Goal: Task Accomplishment & Management: Use online tool/utility

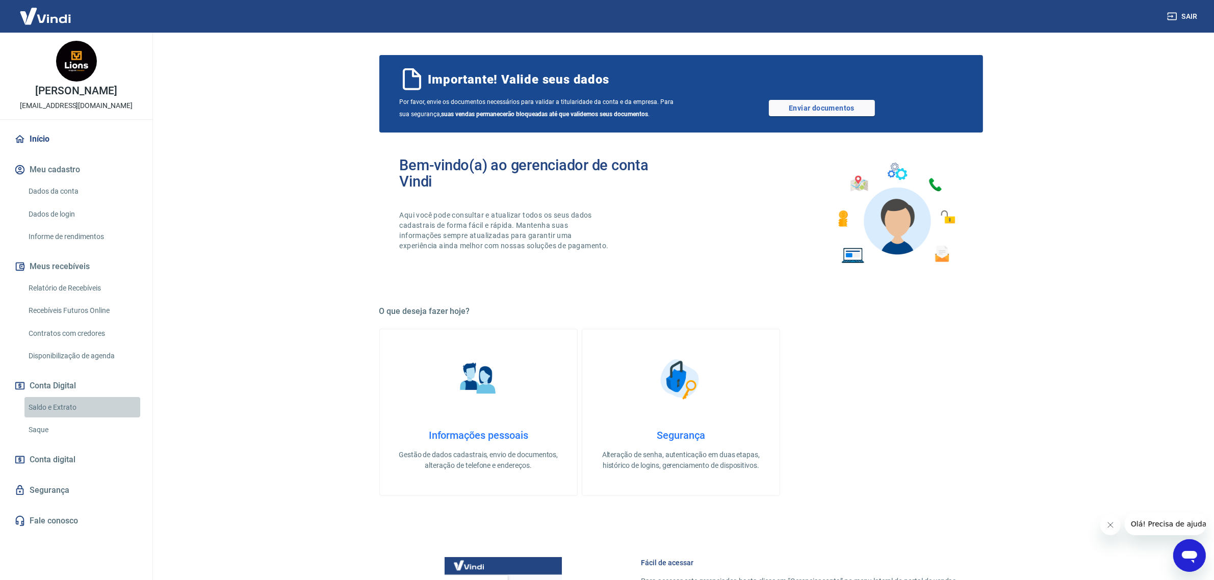
click at [73, 411] on link "Saldo e Extrato" at bounding box center [82, 407] width 116 height 21
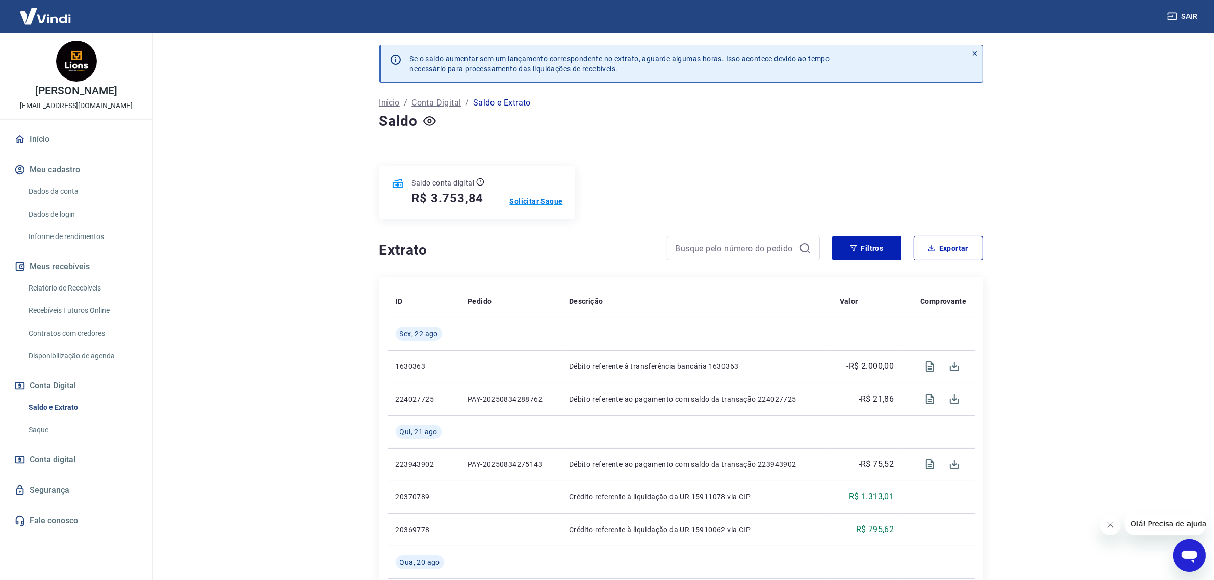
click at [529, 199] on p "Solicitar Saque" at bounding box center [536, 201] width 53 height 10
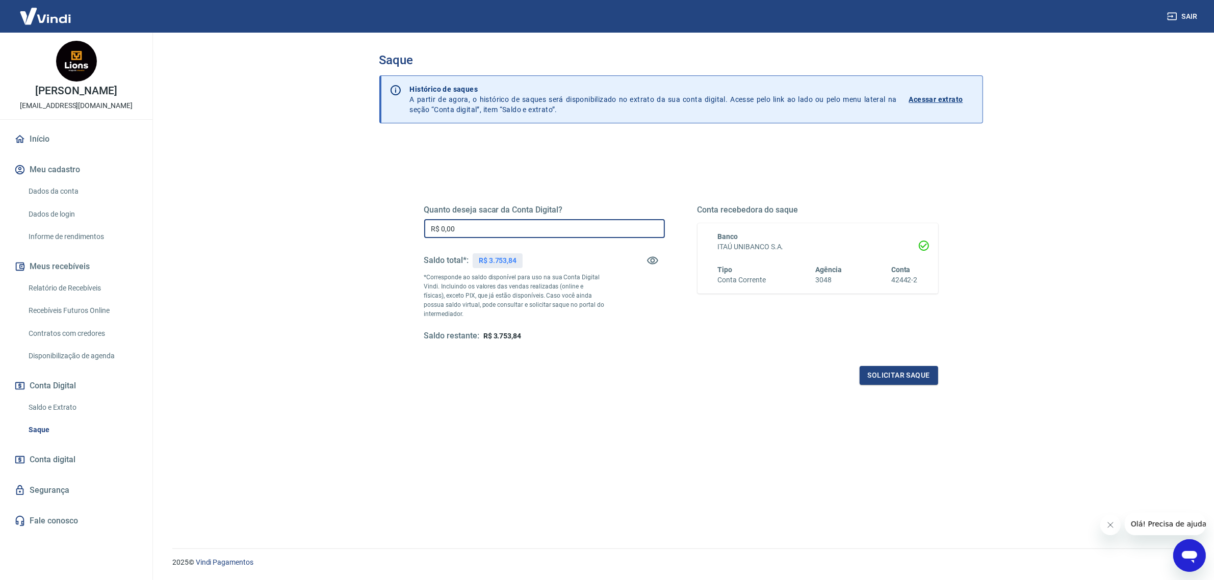
drag, startPoint x: 536, startPoint y: 225, endPoint x: 350, endPoint y: 231, distance: 185.7
click at [350, 231] on main "Saque Histórico de saques A partir de agora, o histórico de saques será disponi…" at bounding box center [681, 307] width 1066 height 548
drag, startPoint x: 488, startPoint y: 222, endPoint x: 382, endPoint y: 240, distance: 107.5
click at [382, 240] on div "Quanto deseja sacar da Conta Digital? R$ 3.400,00 ​ Saldo total*: R$ 3.753,84 *…" at bounding box center [681, 375] width 604 height 471
type input "R$ 3.580,00"
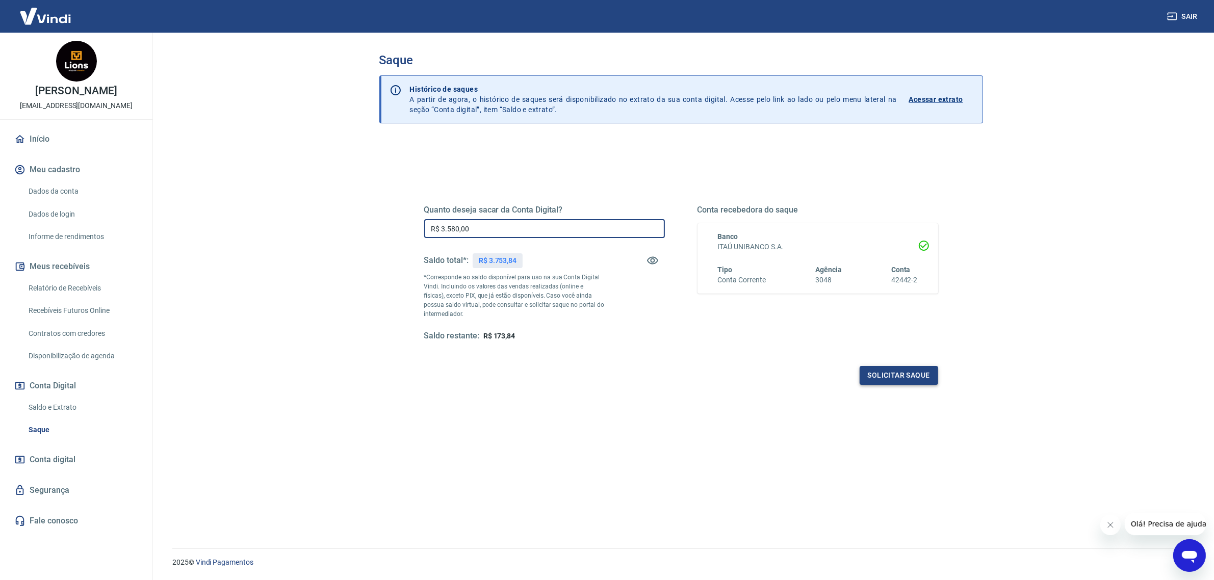
drag, startPoint x: 887, startPoint y: 386, endPoint x: 888, endPoint y: 378, distance: 8.2
click at [888, 378] on div "Quanto deseja sacar da Conta Digital? R$ 3.580,00 ​ Saldo total*: R$ 3.753,84 *…" at bounding box center [681, 278] width 538 height 237
click at [888, 378] on button "Solicitar saque" at bounding box center [899, 375] width 79 height 19
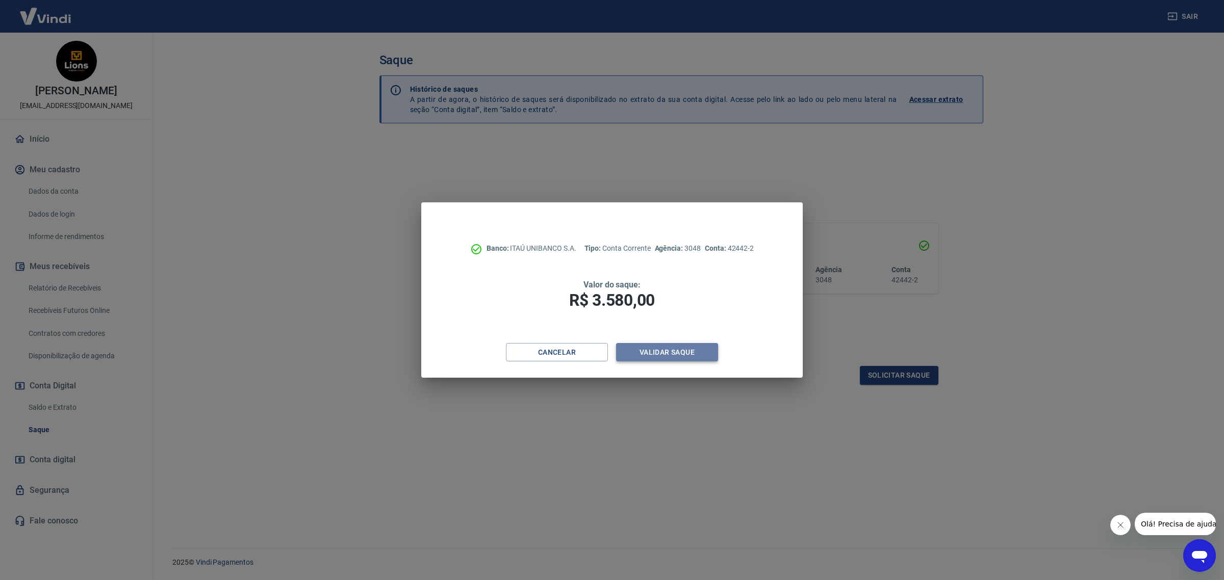
click at [669, 351] on button "Validar saque" at bounding box center [667, 352] width 102 height 19
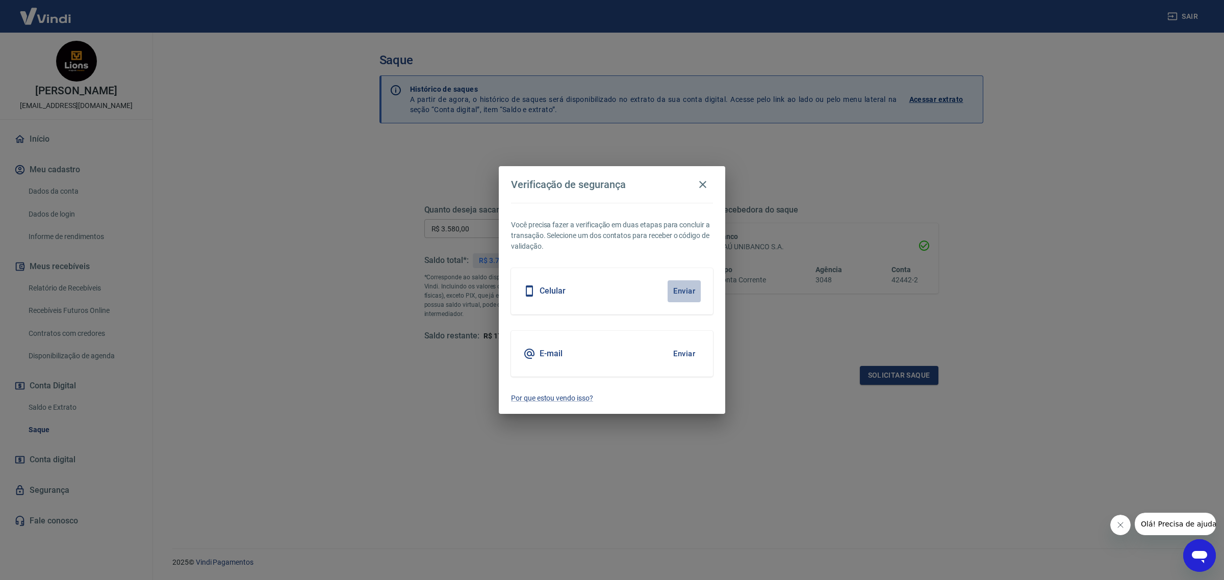
click at [692, 290] on button "Enviar" at bounding box center [683, 290] width 33 height 21
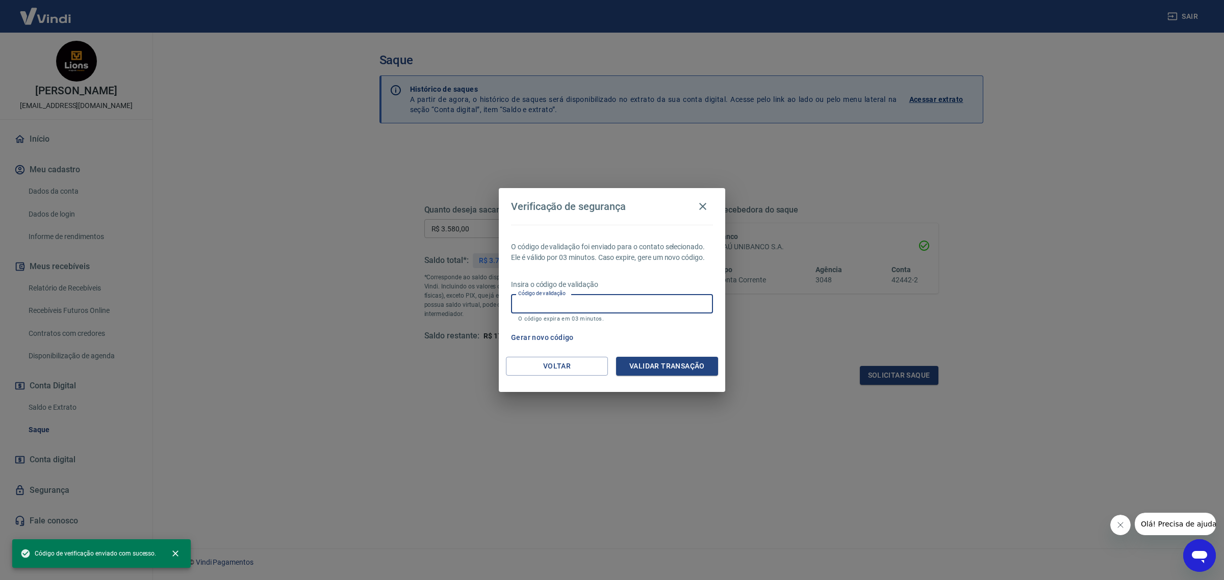
drag, startPoint x: 677, startPoint y: 316, endPoint x: 679, endPoint y: 308, distance: 7.9
click at [679, 308] on input "Código de validação" at bounding box center [612, 303] width 202 height 19
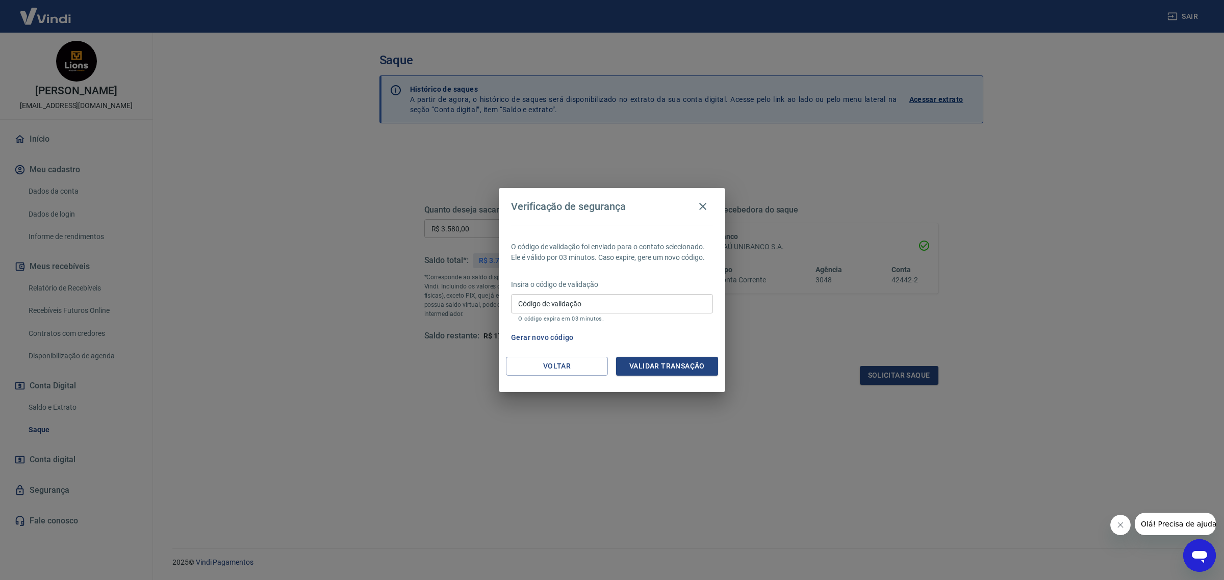
click at [669, 258] on p "O código de validação foi enviado para o contato selecionado. Ele é válido por …" at bounding box center [612, 252] width 202 height 21
click at [606, 296] on input "Código de validação" at bounding box center [612, 303] width 202 height 19
type input "911652"
click at [668, 368] on button "Validar transação" at bounding box center [667, 366] width 102 height 19
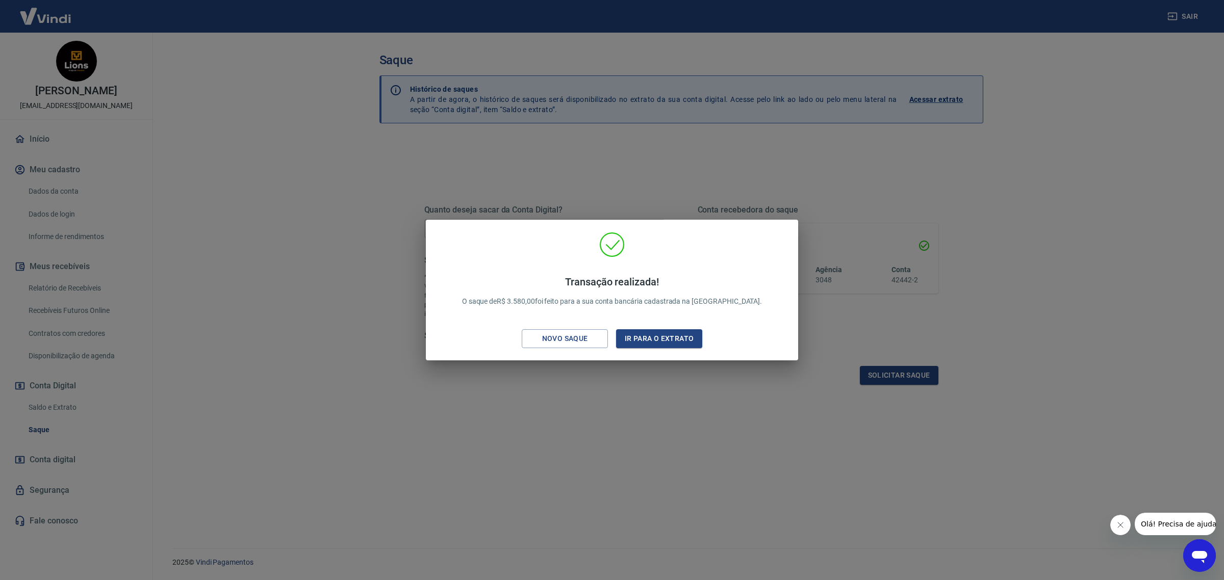
click at [673, 326] on div "Transação realizada! O saque de R$ 3.580,00 foi feito para a sua conta bancária…" at bounding box center [612, 292] width 356 height 120
click at [677, 332] on button "Ir para o extrato" at bounding box center [659, 338] width 86 height 19
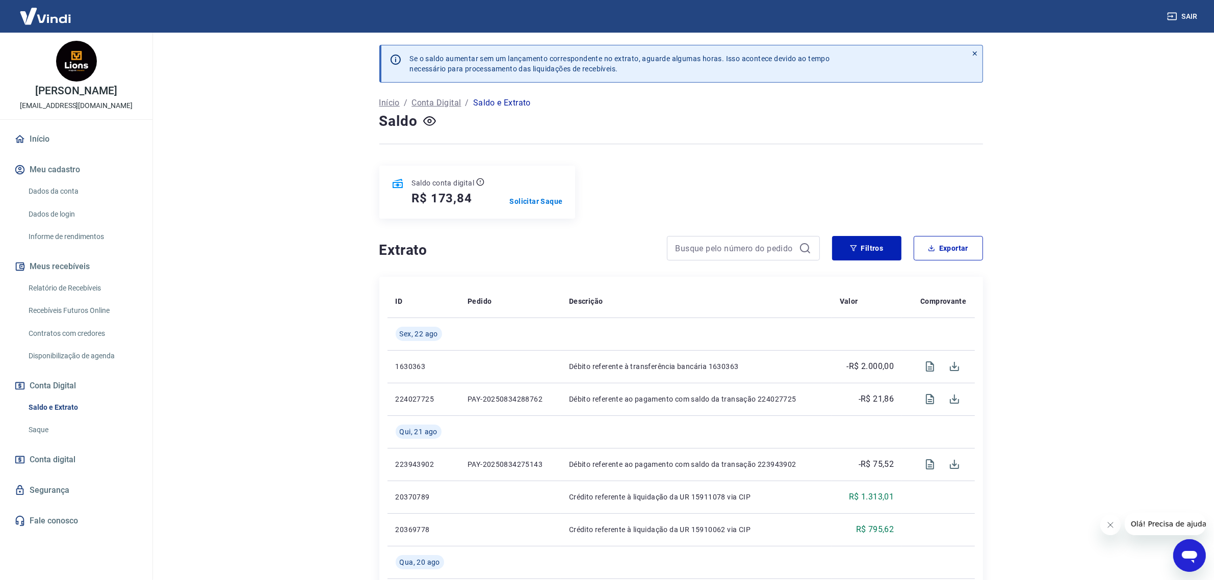
click at [73, 121] on div "jaquison ferreira de souza jaquison@lionsdistribuidora.com.br Início Meu cadast…" at bounding box center [76, 302] width 152 height 539
click at [74, 130] on link "Início" at bounding box center [76, 139] width 128 height 22
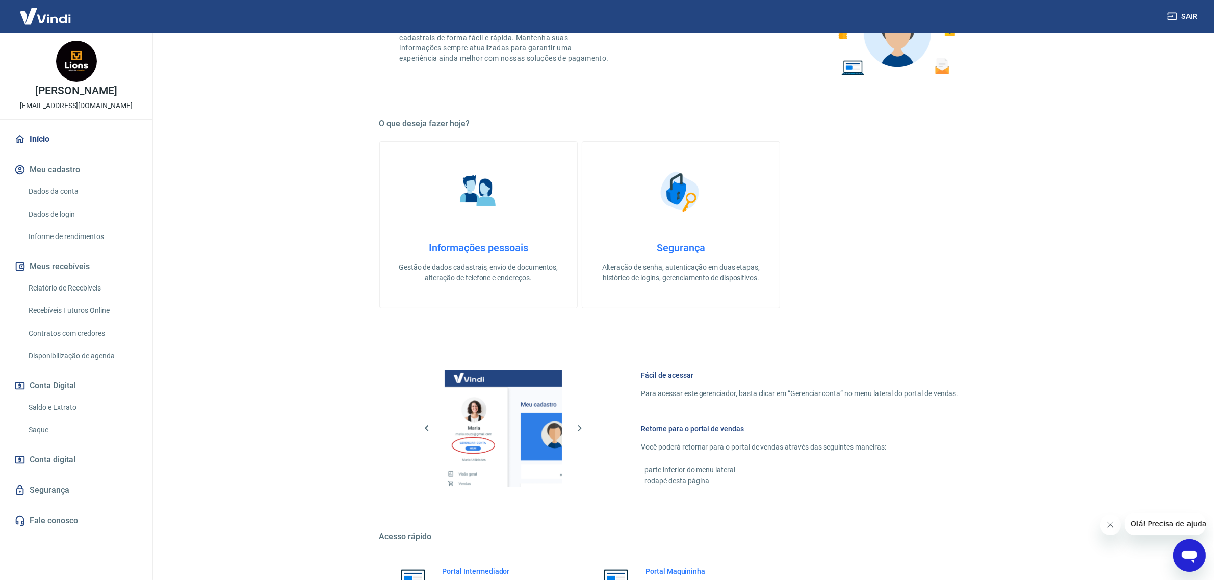
scroll to position [294, 0]
